Goal: Task Accomplishment & Management: Use online tool/utility

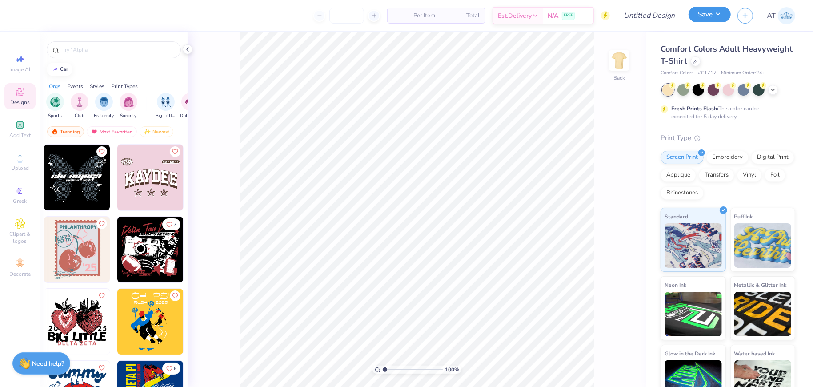
click at [699, 20] on button "Save" at bounding box center [710, 15] width 42 height 16
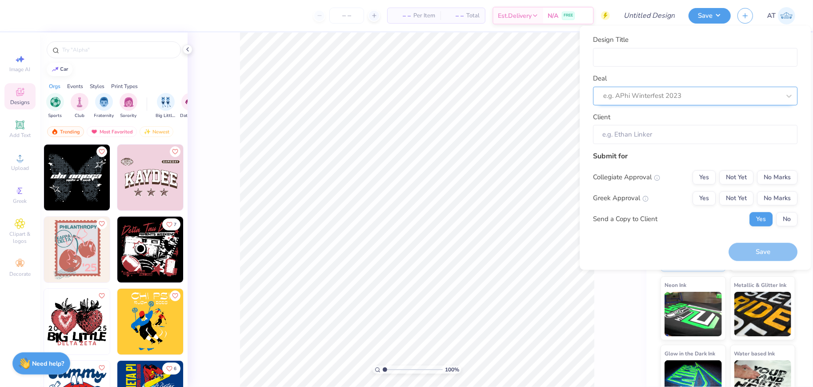
click at [674, 99] on div at bounding box center [691, 96] width 177 height 12
click at [659, 120] on div "Test Deal" at bounding box center [695, 119] width 197 height 15
type input "[PERSON_NAME]"
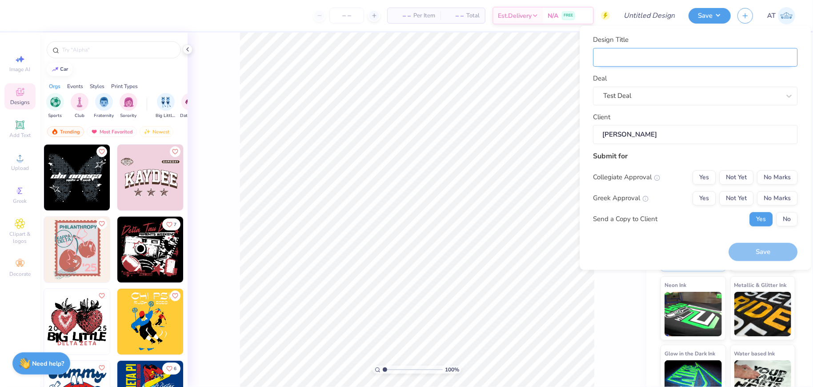
click at [649, 55] on input "Design Title" at bounding box center [695, 57] width 205 height 19
type input "test"
click at [719, 170] on div "Yes Not Yet No Marks" at bounding box center [745, 177] width 105 height 14
click at [723, 173] on button "Not Yet" at bounding box center [737, 177] width 34 height 14
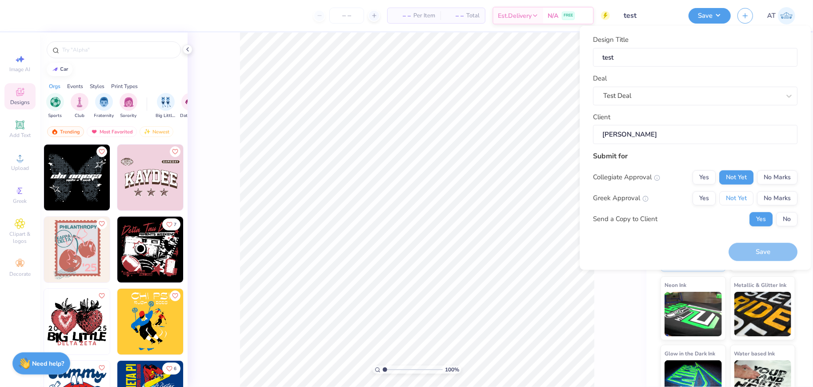
click at [733, 189] on div "Collegiate Approval Yes Not Yet No Marks Greek Approval Yes Not Yet No Marks Se…" at bounding box center [695, 198] width 205 height 56
click at [734, 198] on button "Not Yet" at bounding box center [737, 198] width 34 height 14
click at [153, 237] on img at bounding box center [150, 250] width 66 height 66
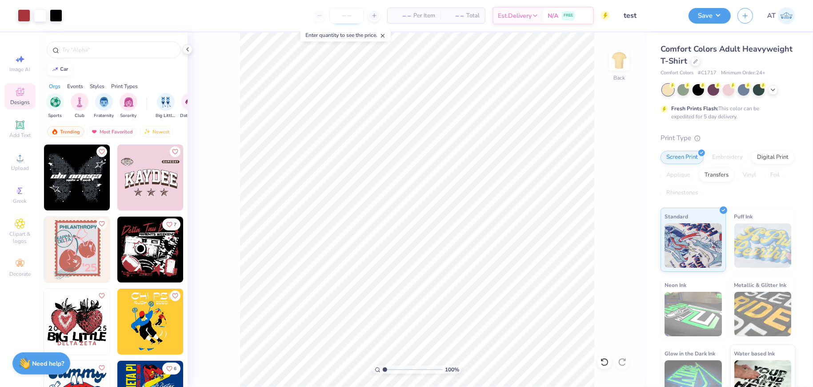
click at [354, 16] on input "number" at bounding box center [347, 16] width 35 height 16
click at [715, 13] on button "Save" at bounding box center [710, 15] width 42 height 16
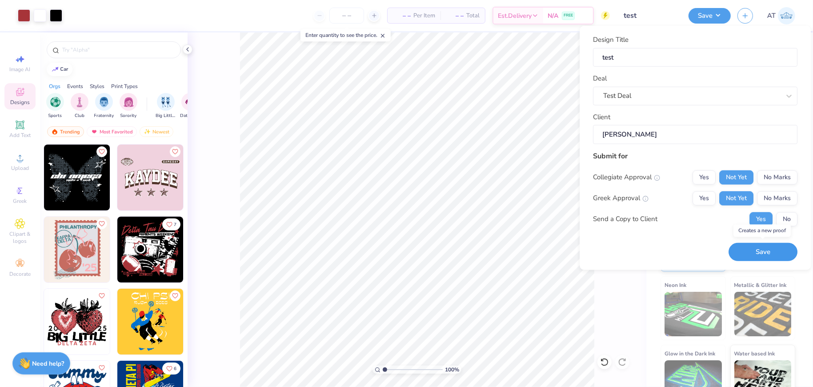
click at [759, 253] on button "Save" at bounding box center [763, 252] width 69 height 18
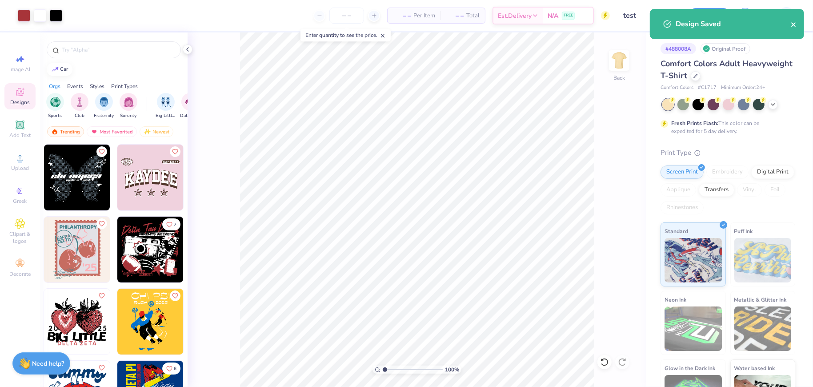
click at [795, 24] on icon "close" at bounding box center [794, 24] width 6 height 7
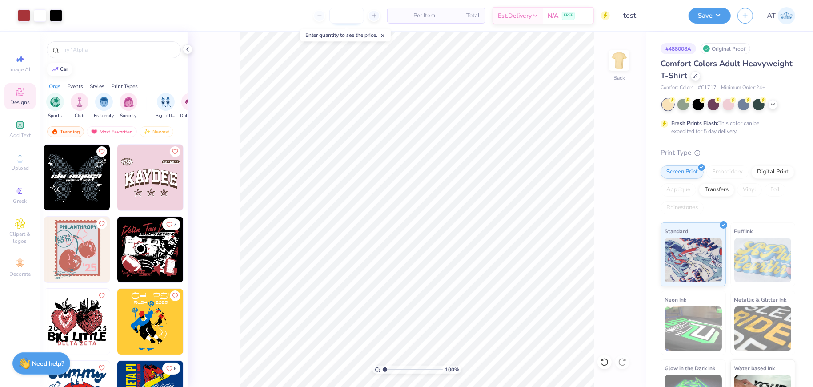
click at [354, 18] on input "number" at bounding box center [347, 16] width 35 height 16
type input "23"
click at [706, 18] on button "Save" at bounding box center [710, 15] width 42 height 16
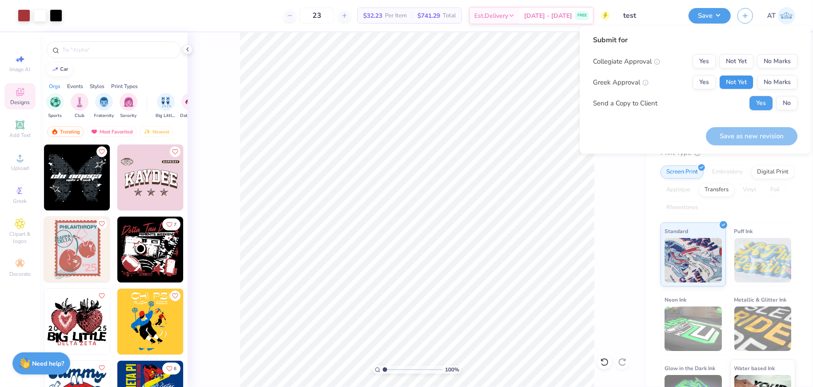
click at [730, 84] on button "Not Yet" at bounding box center [737, 82] width 34 height 14
click at [707, 59] on button "Yes" at bounding box center [704, 61] width 23 height 14
